Goal: Book appointment/travel/reservation

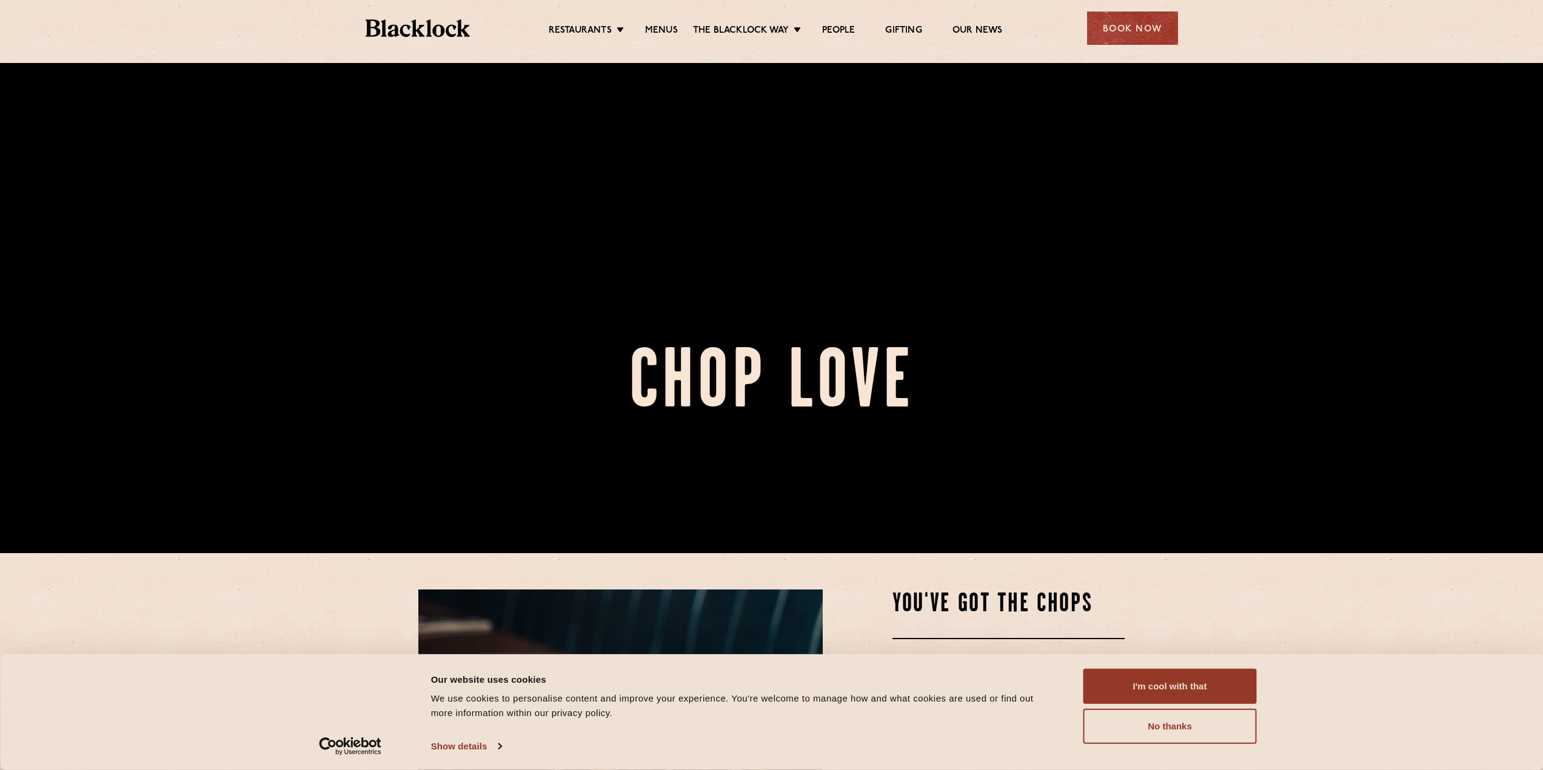
scroll to position [242, 0]
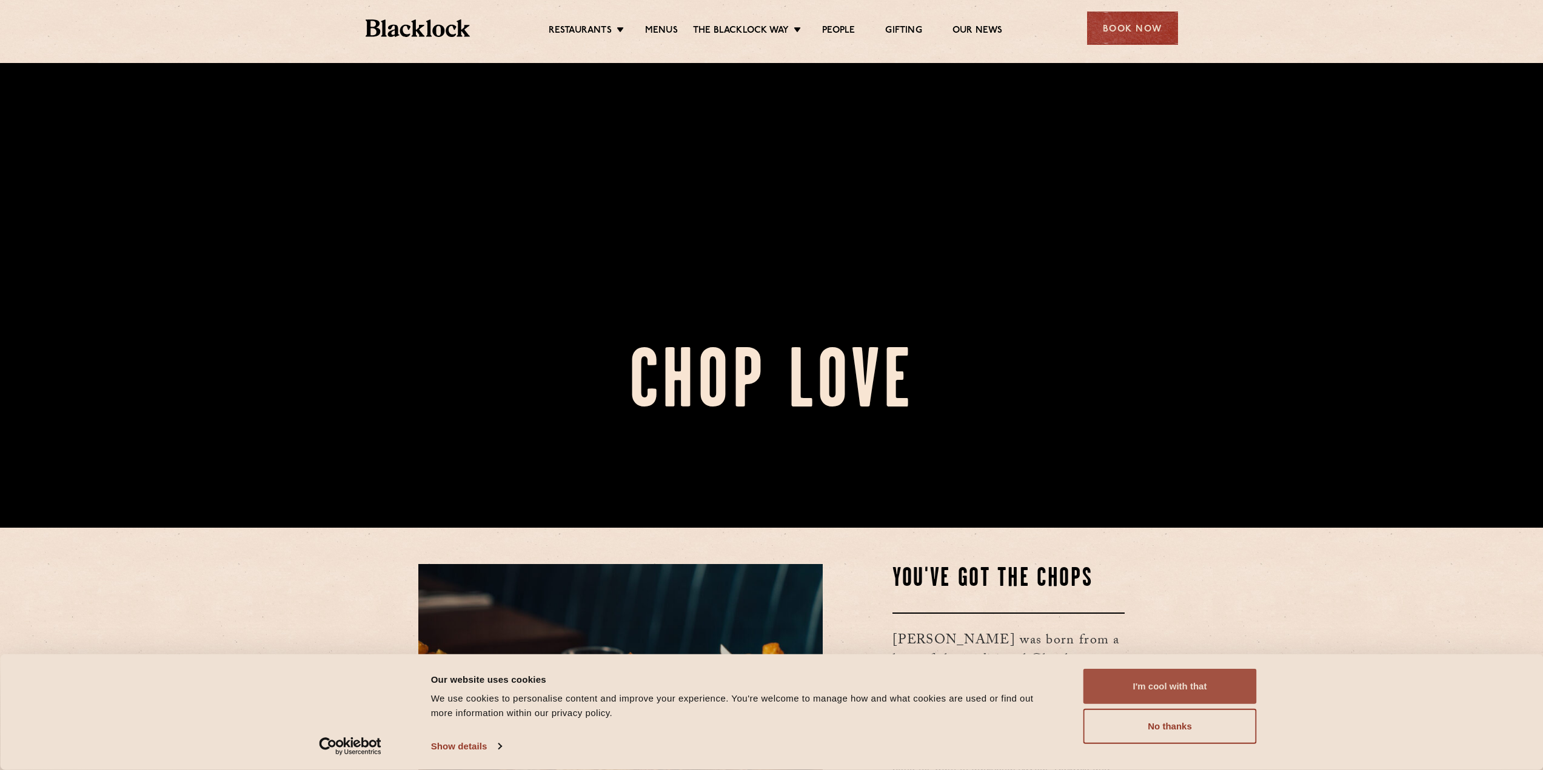
click at [1217, 693] on button "I'm cool with that" at bounding box center [1169, 686] width 173 height 35
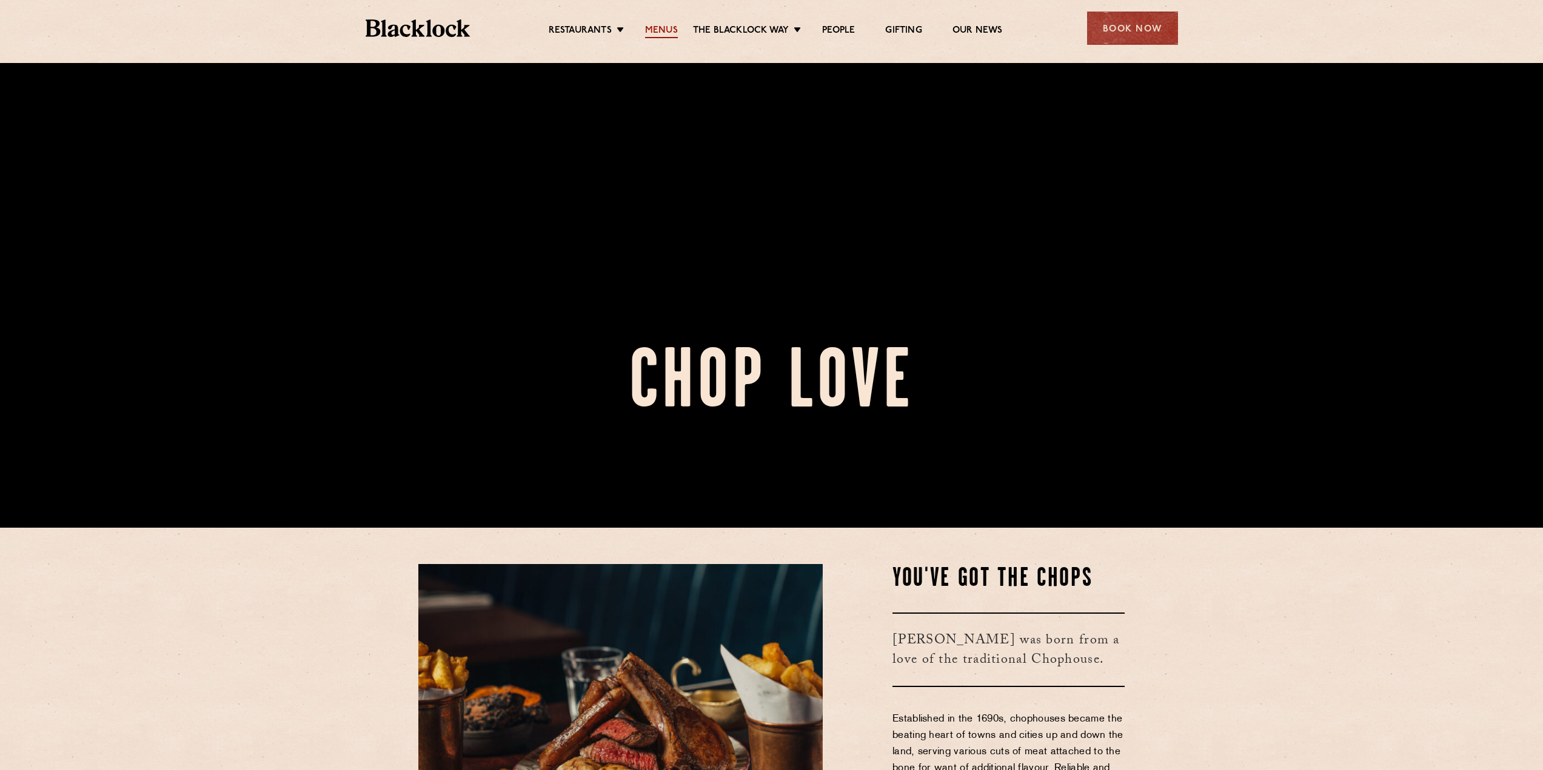
click at [676, 28] on link "Menus" at bounding box center [661, 31] width 33 height 13
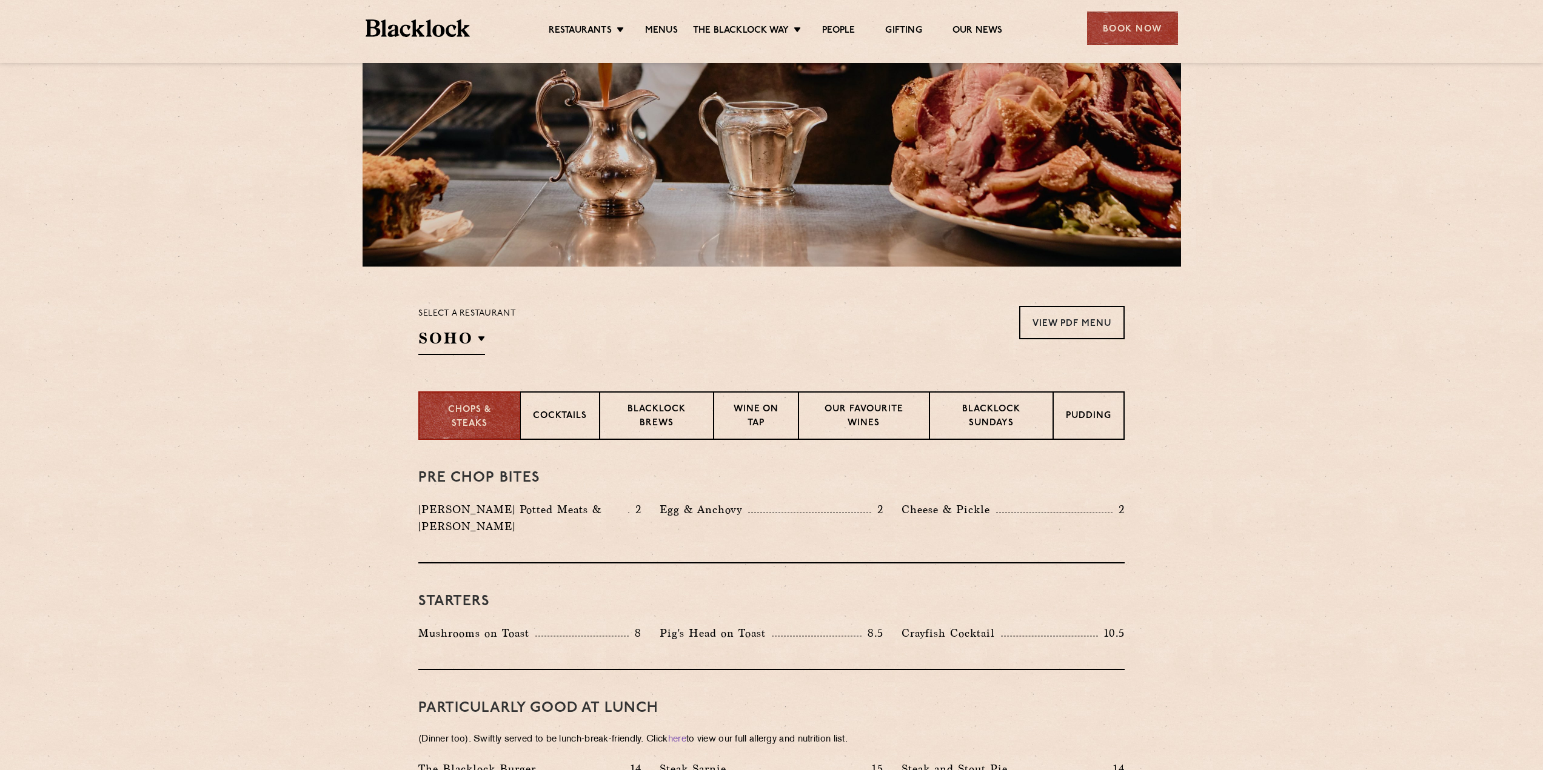
scroll to position [182, 0]
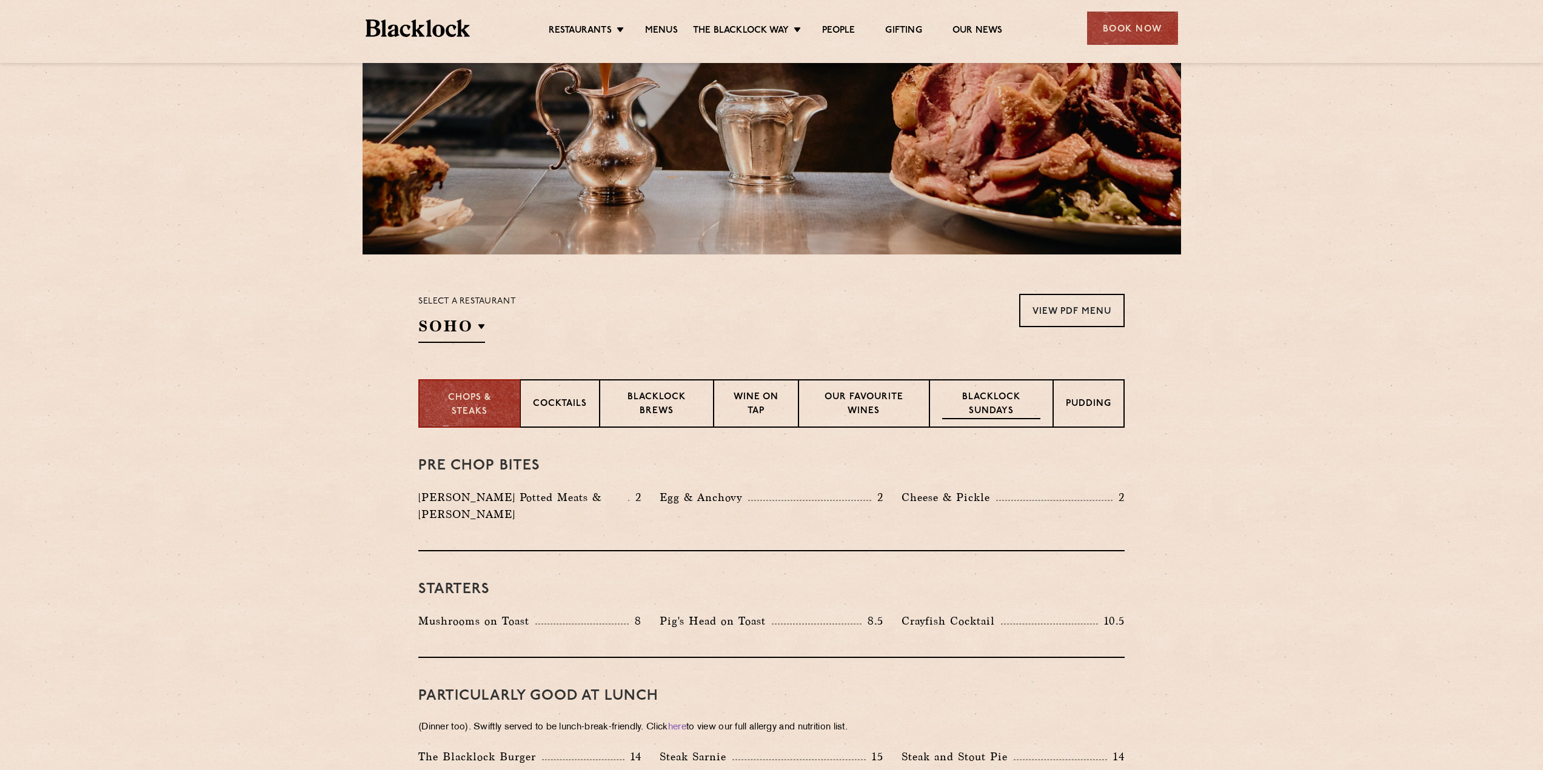
click at [991, 413] on p "Blacklock Sundays" at bounding box center [991, 405] width 98 height 28
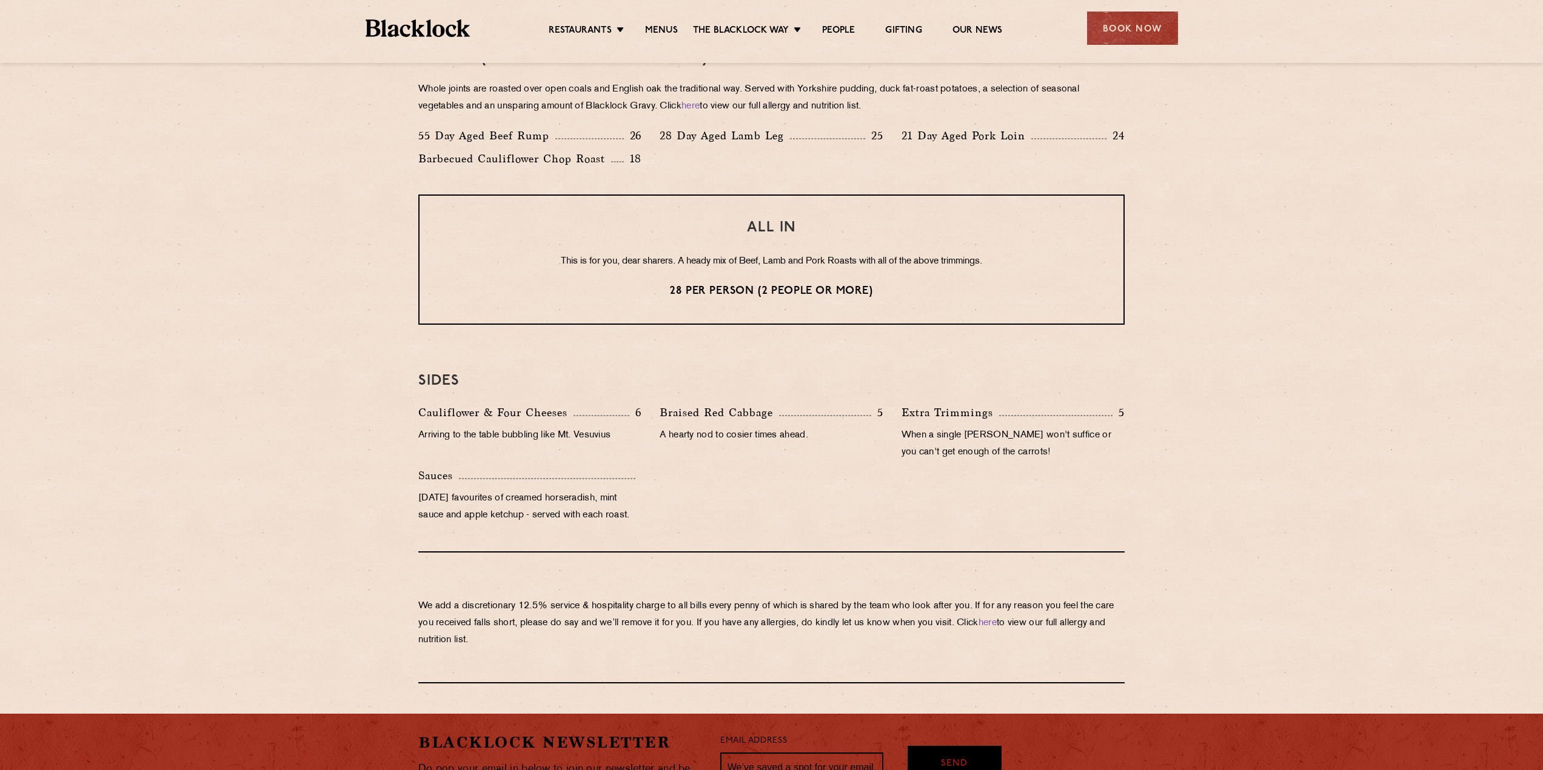
scroll to position [970, 0]
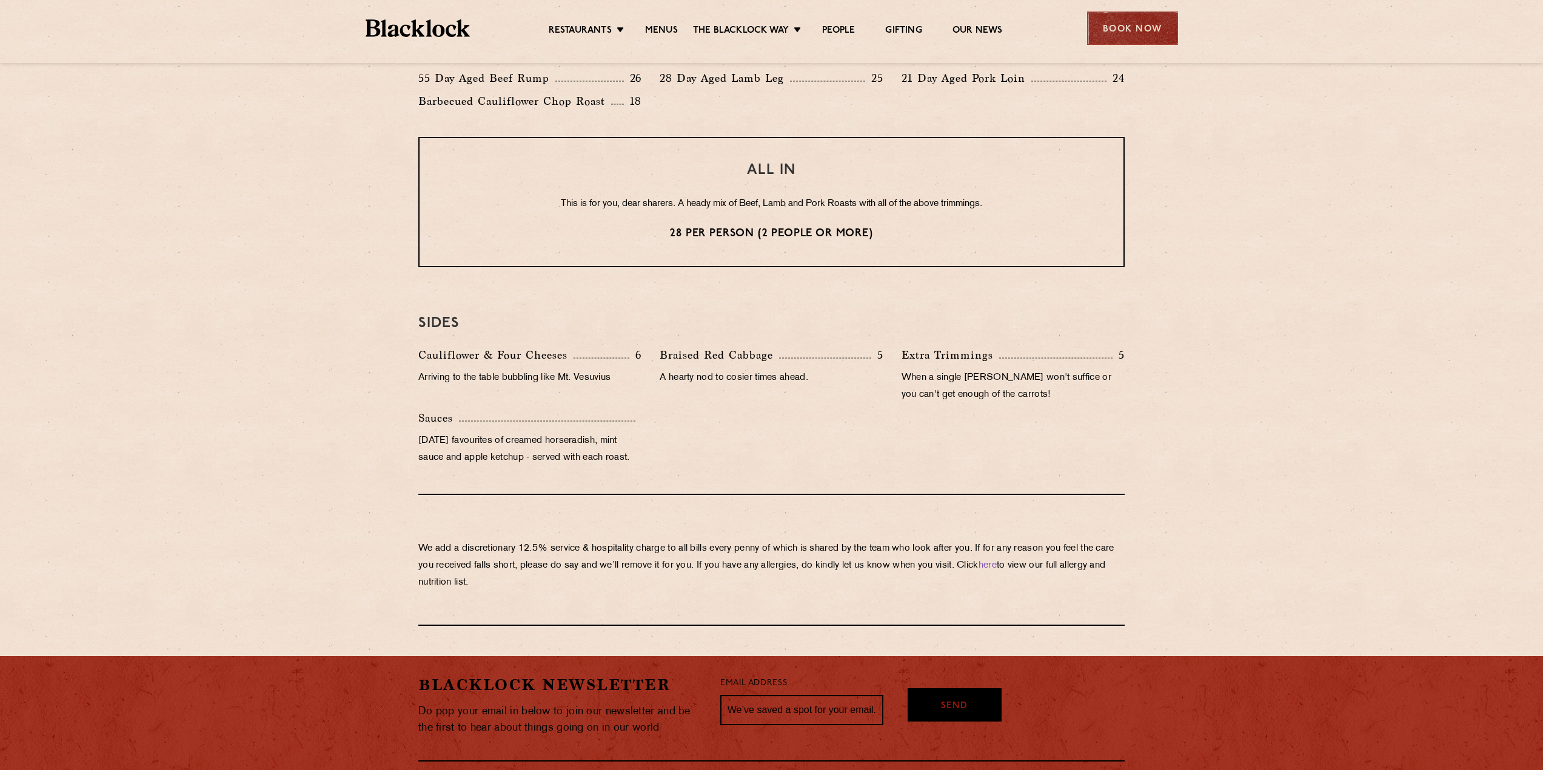
click at [1159, 31] on div "Book Now" at bounding box center [1132, 28] width 91 height 33
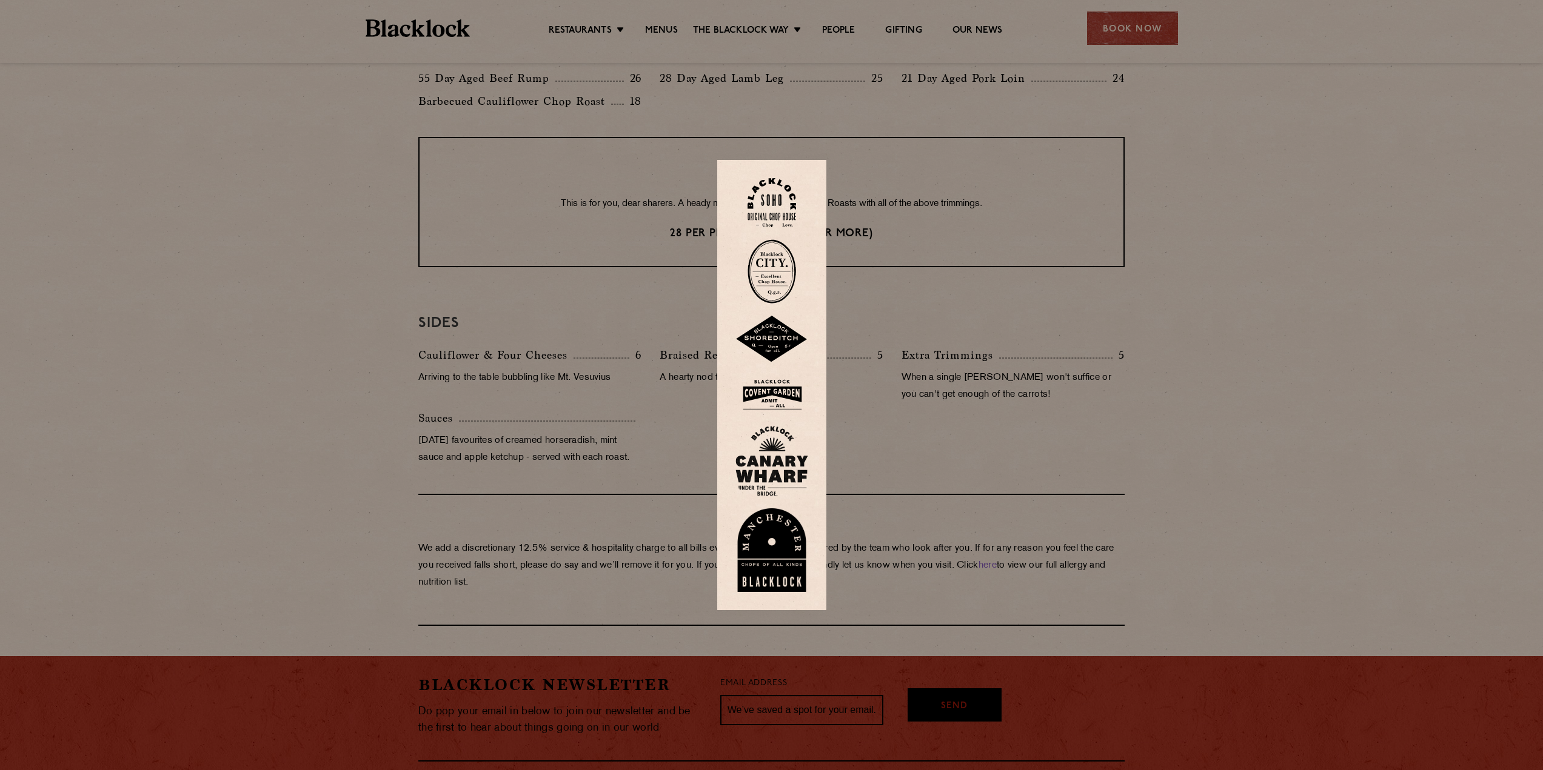
click at [793, 204] on img at bounding box center [771, 202] width 48 height 49
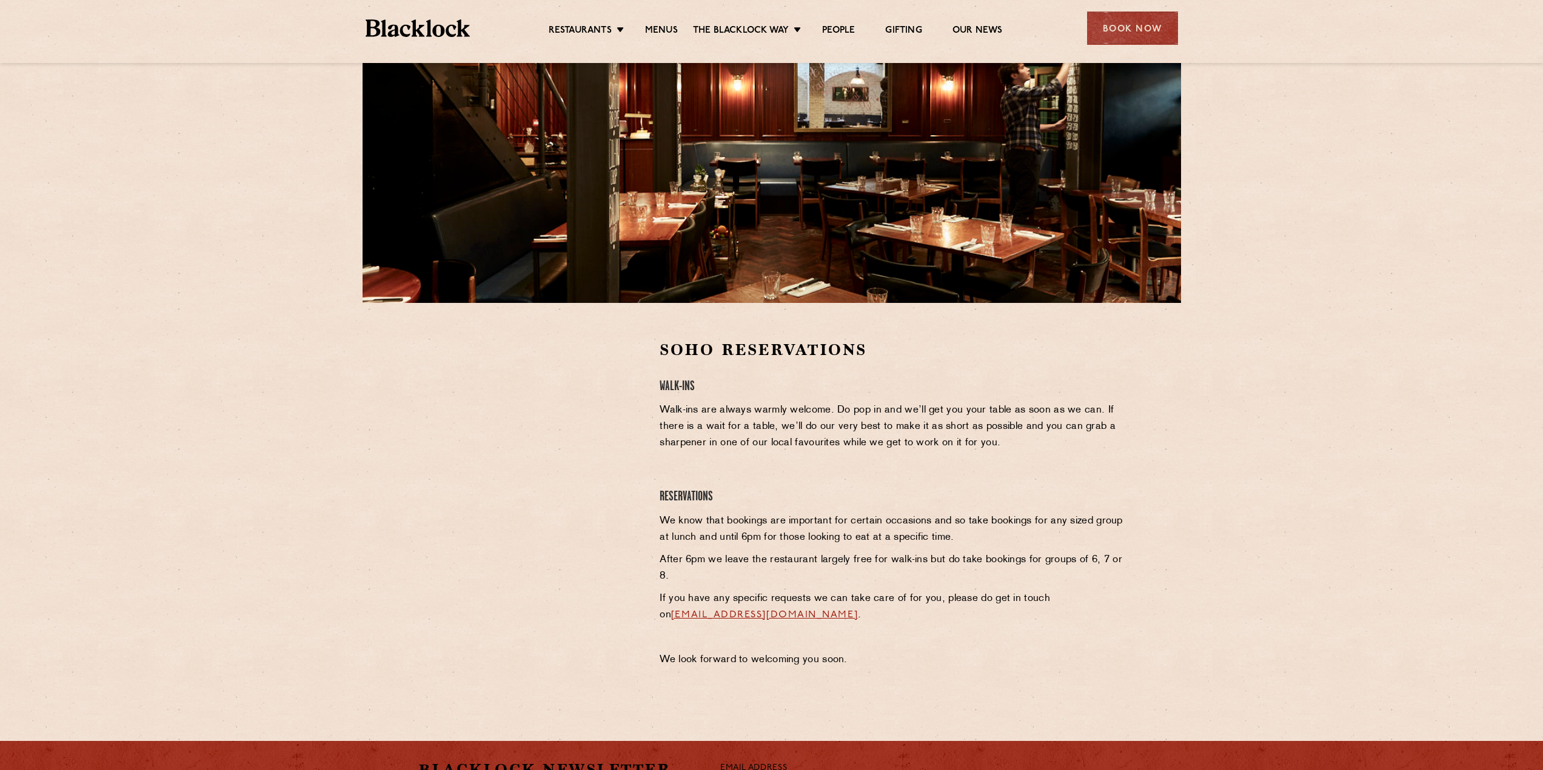
scroll to position [182, 0]
